Goal: Understand process/instructions: Learn how to perform a task or action

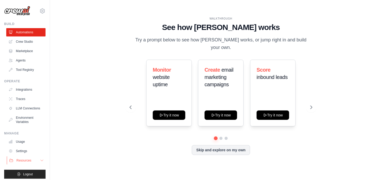
click at [24, 156] on button "Resources" at bounding box center [26, 160] width 39 height 8
click at [58, 114] on div "WALKTHROUGH See how [PERSON_NAME] works Try a prompt below to see how [PERSON_N…" at bounding box center [221, 90] width 326 height 170
click at [65, 122] on div "WALKTHROUGH See how [PERSON_NAME] works Try a prompt below to see how [PERSON_N…" at bounding box center [221, 90] width 326 height 170
click at [216, 137] on div at bounding box center [221, 138] width 183 height 3
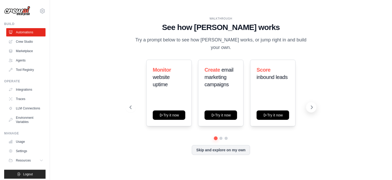
click at [311, 105] on icon at bounding box center [311, 107] width 5 height 5
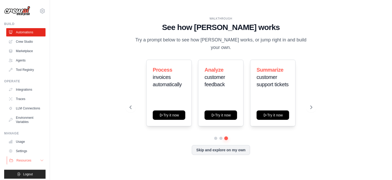
click at [28, 156] on button "Resources" at bounding box center [26, 160] width 39 height 8
click at [28, 167] on span "Documentation" at bounding box center [28, 169] width 21 height 4
click at [311, 105] on icon at bounding box center [311, 107] width 5 height 5
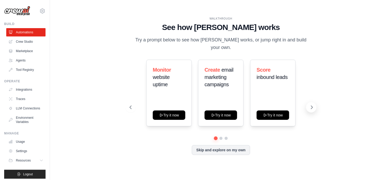
click at [311, 105] on icon at bounding box center [311, 107] width 5 height 5
click at [312, 105] on icon at bounding box center [311, 107] width 5 height 5
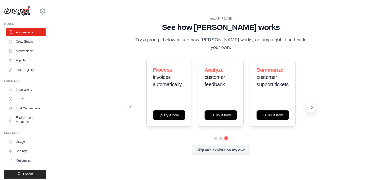
click at [312, 105] on icon at bounding box center [311, 107] width 5 height 5
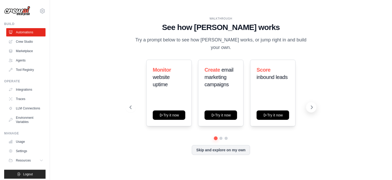
click at [312, 105] on icon at bounding box center [311, 107] width 5 height 5
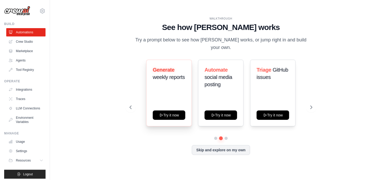
click at [164, 93] on div "Generate weekly reports Try it now" at bounding box center [169, 93] width 46 height 67
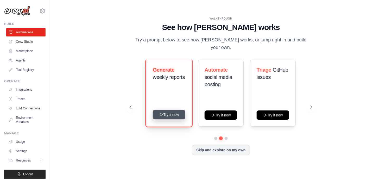
click at [157, 110] on button "Try it now" at bounding box center [169, 114] width 33 height 9
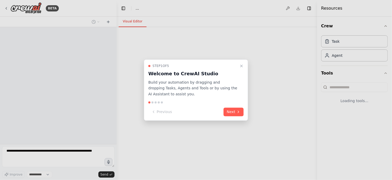
select select "****"
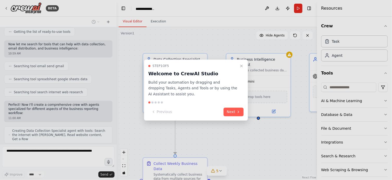
scroll to position [78, 0]
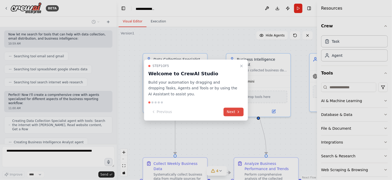
click at [237, 108] on button "Next" at bounding box center [234, 112] width 20 height 9
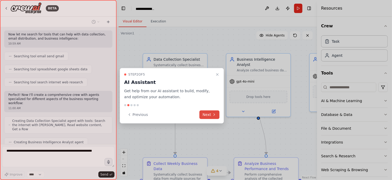
scroll to position [88, 0]
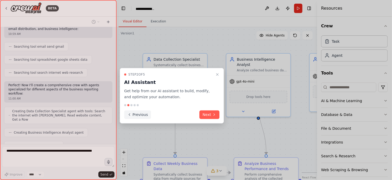
click at [132, 110] on button "Previous" at bounding box center [137, 114] width 27 height 9
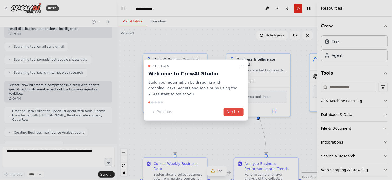
click at [232, 108] on button "Next" at bounding box center [234, 112] width 20 height 9
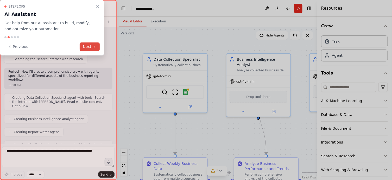
scroll to position [121, 0]
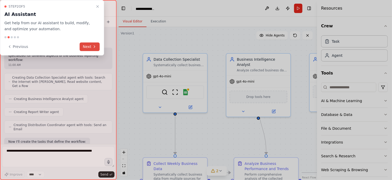
click at [90, 42] on button "Next" at bounding box center [90, 46] width 20 height 9
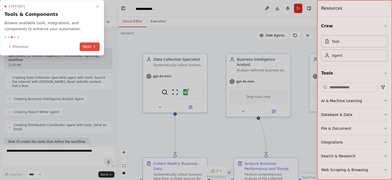
scroll to position [131, 0]
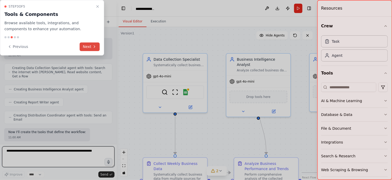
click at [90, 42] on button "Next" at bounding box center [90, 46] width 20 height 9
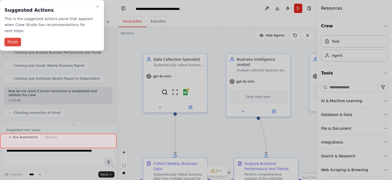
click at [13, 38] on button "Finish" at bounding box center [12, 42] width 17 height 9
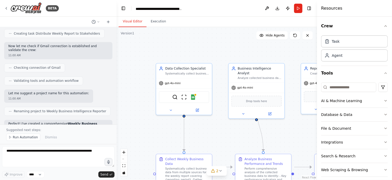
scroll to position [290, 0]
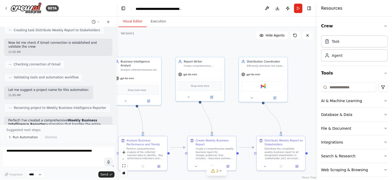
drag, startPoint x: 293, startPoint y: 123, endPoint x: 175, endPoint y: 108, distance: 118.9
click at [175, 108] on div ".deletable-edge-delete-btn { width: 20px; height: 20px; border: 0px solid #ffff…" at bounding box center [217, 103] width 201 height 153
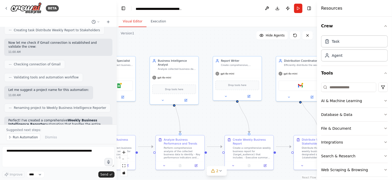
drag, startPoint x: 236, startPoint y: 107, endPoint x: 319, endPoint y: 102, distance: 82.7
click at [319, 102] on div "BETA Set up a crew that collects data from multiple sources, creates comprehens…" at bounding box center [196, 90] width 392 height 180
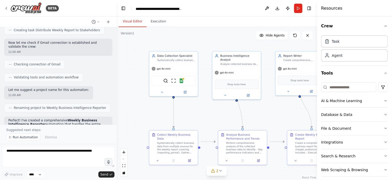
drag, startPoint x: 170, startPoint y: 104, endPoint x: 182, endPoint y: 105, distance: 12.6
click at [182, 105] on div ".deletable-edge-delete-btn { width: 20px; height: 20px; border: 0px solid #ffff…" at bounding box center [217, 103] width 201 height 153
